Goal: Transaction & Acquisition: Purchase product/service

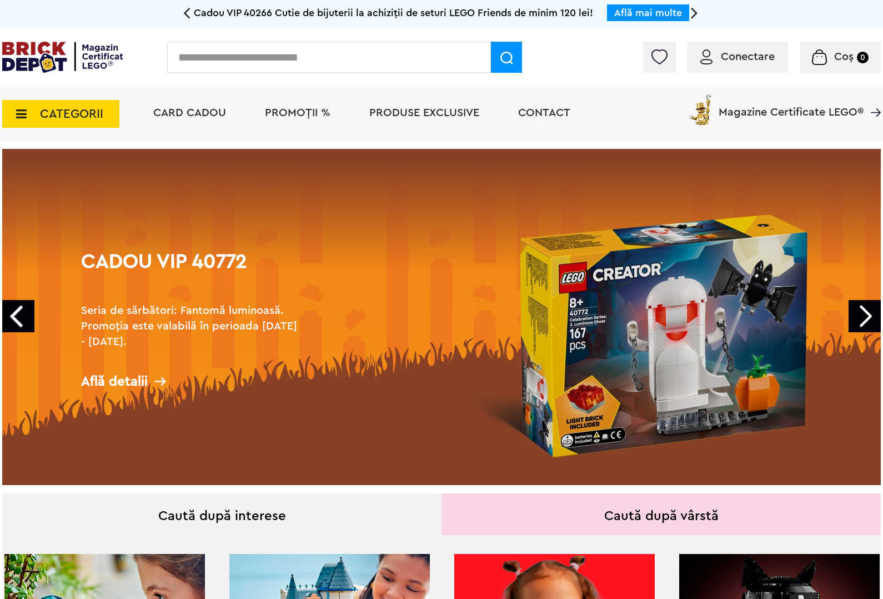
drag, startPoint x: 240, startPoint y: 64, endPoint x: 288, endPoint y: 59, distance: 48.0
click at [243, 64] on input "text" at bounding box center [329, 57] width 324 height 31
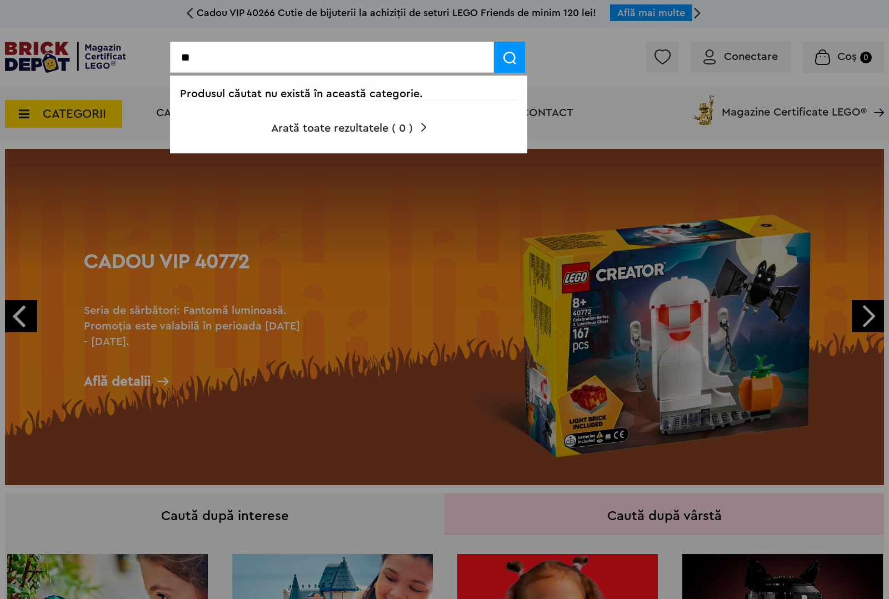
type input "*"
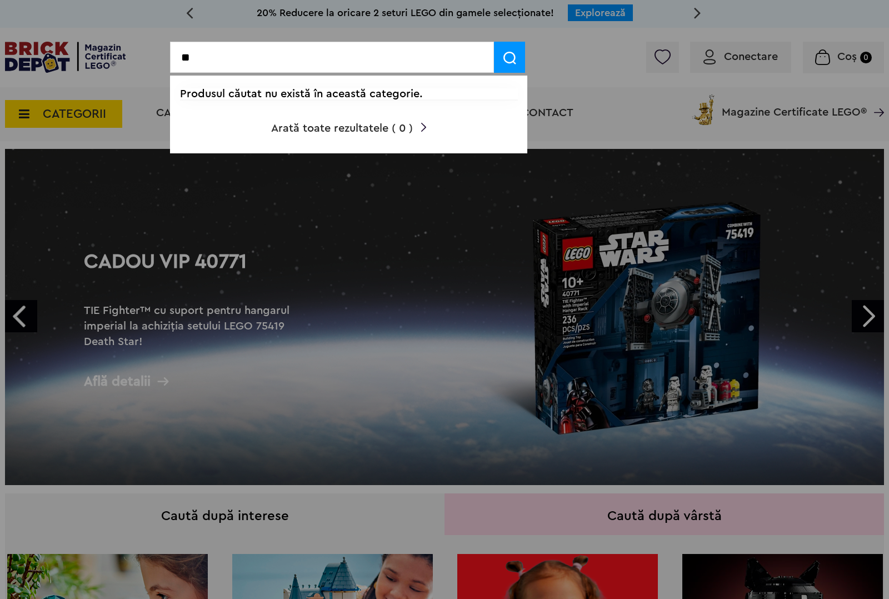
type input "*"
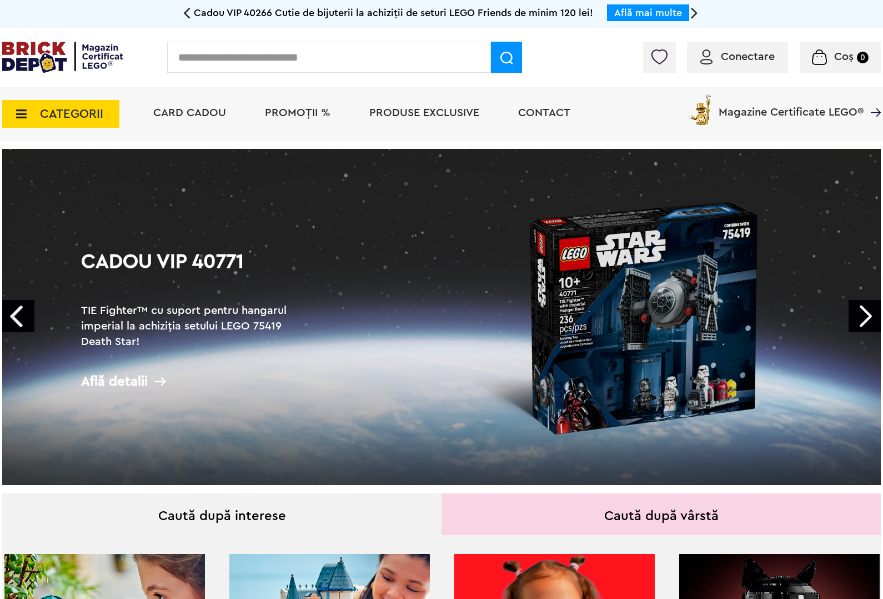
click at [21, 116] on icon at bounding box center [17, 114] width 17 height 12
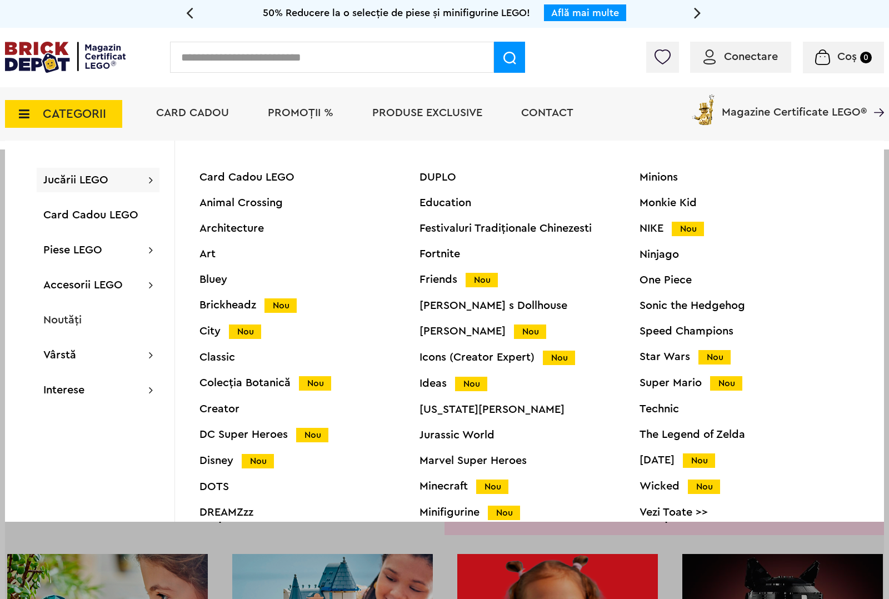
click at [103, 184] on span "Jucării LEGO" at bounding box center [75, 179] width 65 height 11
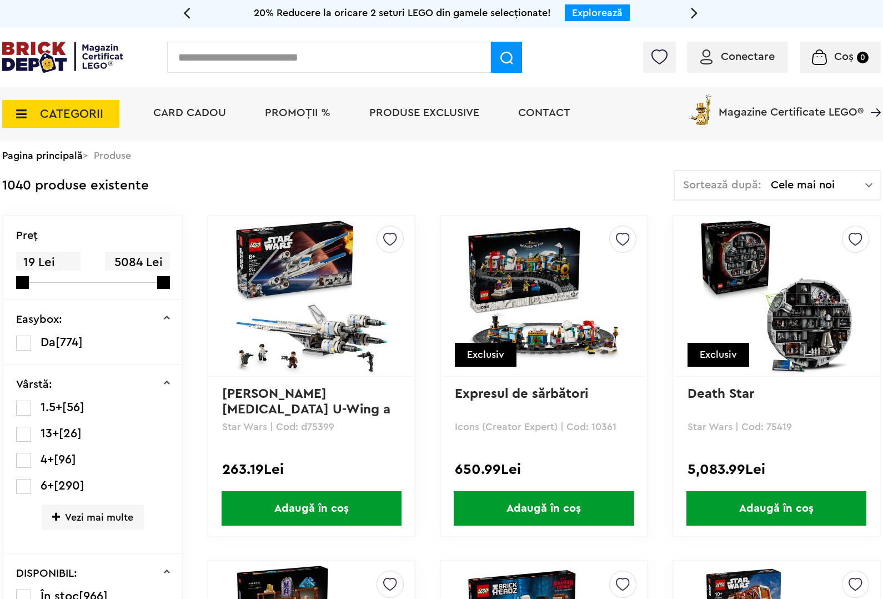
click at [218, 57] on input "text" at bounding box center [329, 57] width 324 height 31
type input "*"
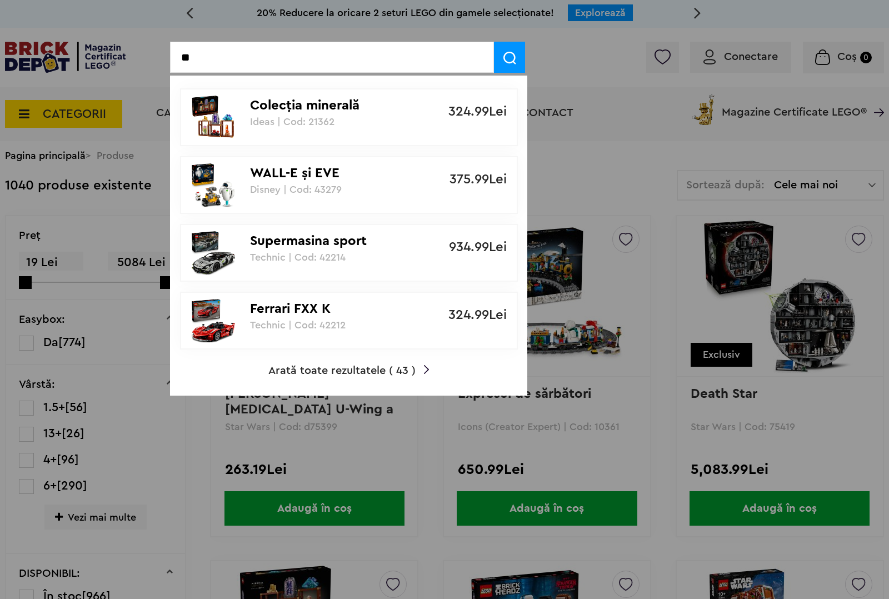
type input "*"
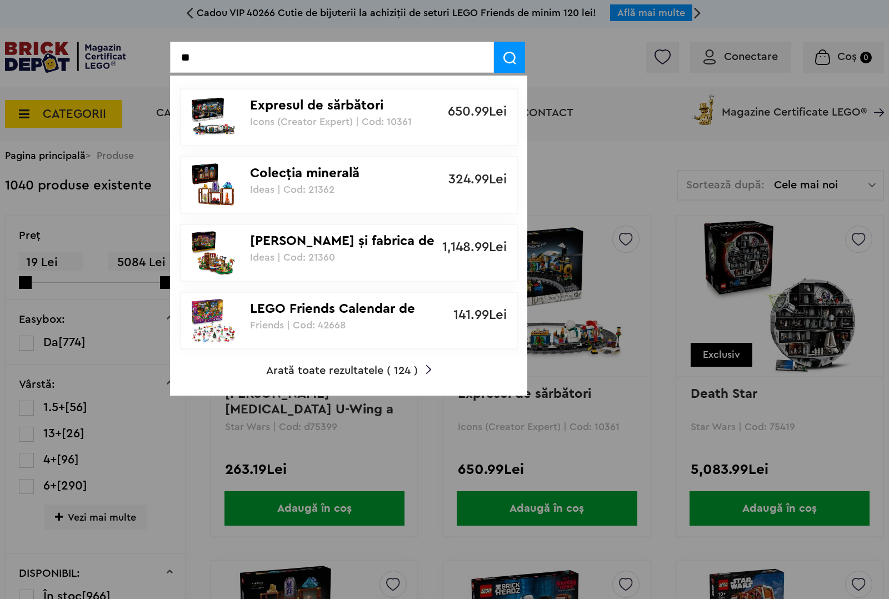
type input "*"
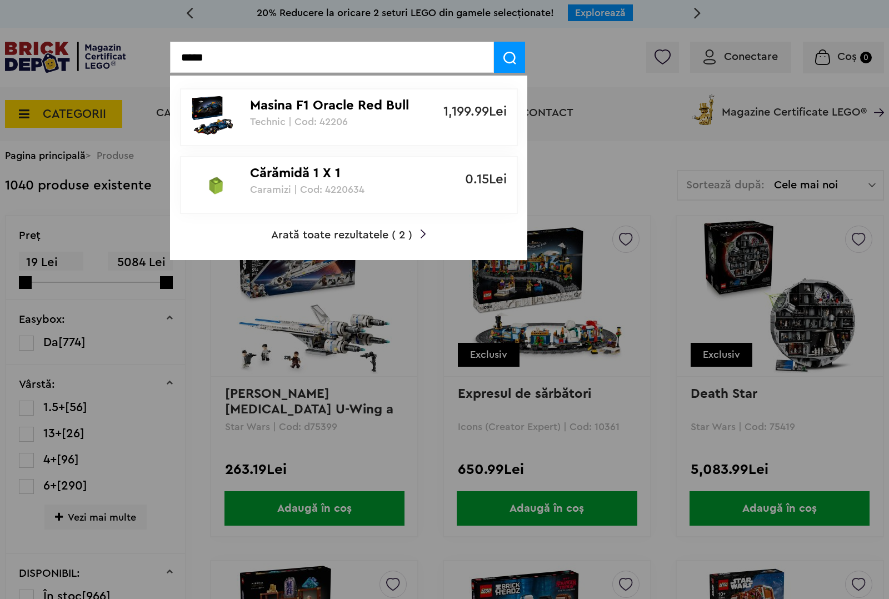
type input "*****"
click at [390, 98] on p "Masina F1 Oracle Red Bull Racing RB20" at bounding box center [342, 106] width 185 height 16
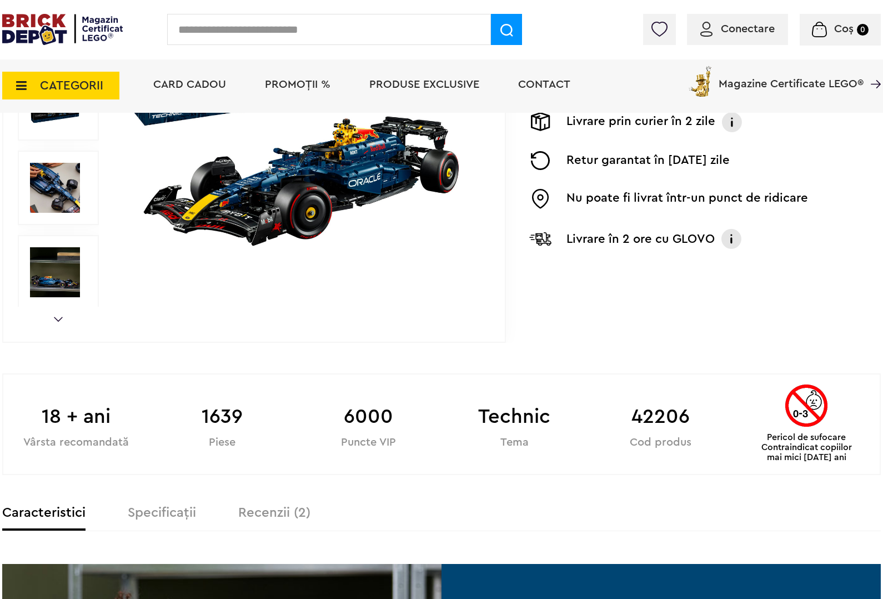
scroll to position [347, 0]
